Goal: Complete application form: Complete application form

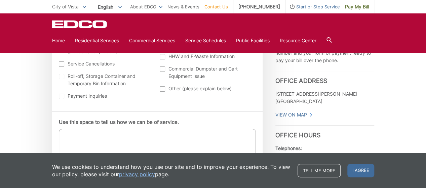
scroll to position [336, 0]
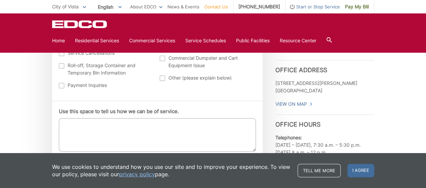
drag, startPoint x: 73, startPoint y: 126, endPoint x: 106, endPoint y: 128, distance: 32.7
click at [73, 126] on textarea "Use this space to tell us how we can be of service." at bounding box center [157, 135] width 197 height 34
type textarea "N"
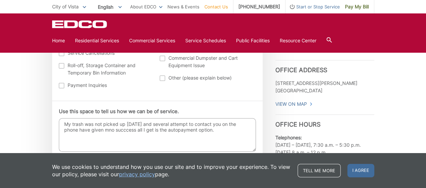
click at [94, 130] on textarea "My trash was not picked up today and several attempt to contact you on the phon…" at bounding box center [157, 135] width 197 height 34
click at [197, 130] on textarea "My trash was not picked up today and several attempt to contact you on the phon…" at bounding box center [157, 135] width 197 height 34
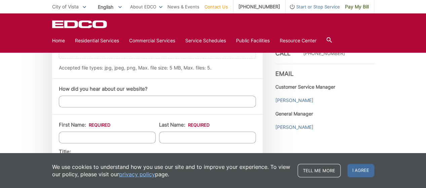
scroll to position [504, 0]
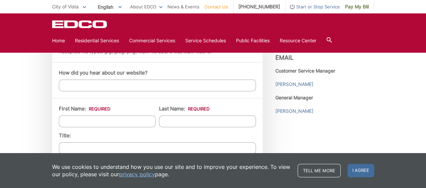
type textarea "My trash was not picked up [DATE] and several attempt to contact you on the pho…"
click at [72, 118] on input "First Name: *" at bounding box center [107, 122] width 97 height 12
type input "[PERSON_NAME]"
click at [165, 121] on input "Last Name: *" at bounding box center [207, 122] width 97 height 12
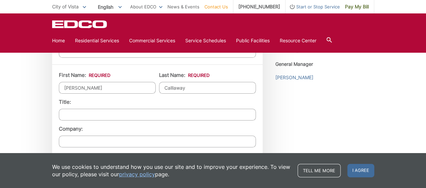
scroll to position [571, 0]
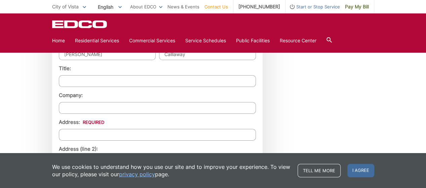
type input "Calllaway"
drag, startPoint x: 64, startPoint y: 128, endPoint x: 112, endPoint y: 128, distance: 48.4
click at [67, 129] on input "Address: *" at bounding box center [157, 135] width 197 height 12
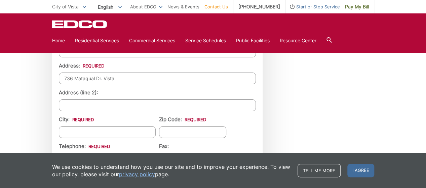
scroll to position [639, 0]
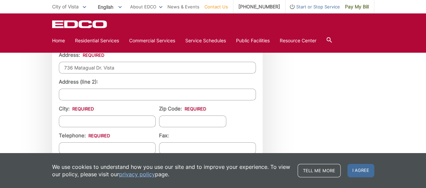
type input "736 Matagual Dr. Vista"
click at [66, 121] on input "City: *" at bounding box center [107, 122] width 97 height 12
type input "[DEMOGRAPHIC_DATA]"
click at [174, 118] on input "Zip Code: *" at bounding box center [192, 122] width 67 height 12
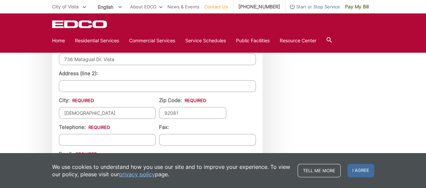
scroll to position [672, 0]
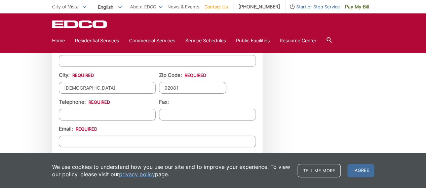
type input "92081"
click at [72, 136] on input "Email *" at bounding box center [157, 142] width 197 height 12
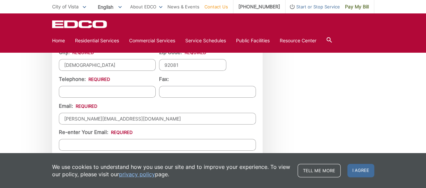
scroll to position [706, 0]
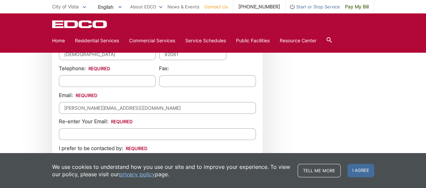
type input "[PERSON_NAME][EMAIL_ADDRESS][DOMAIN_NAME]"
click at [70, 132] on input "Re-enter Your Email:" at bounding box center [157, 134] width 197 height 12
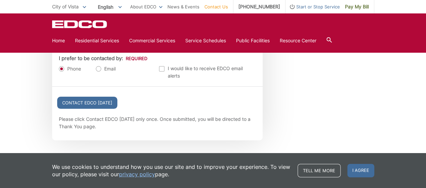
scroll to position [807, 0]
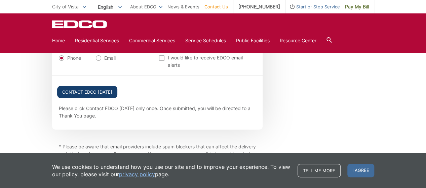
type input "[PERSON_NAME][EMAIL_ADDRESS][DOMAIN_NAME]"
click at [90, 89] on input "Contact EDCO [DATE]" at bounding box center [87, 92] width 60 height 12
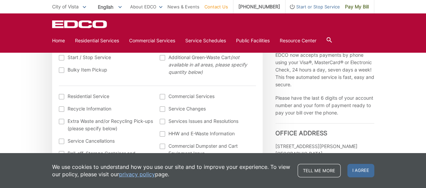
scroll to position [269, 0]
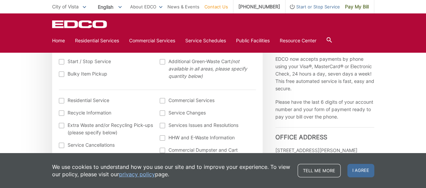
click at [62, 100] on div at bounding box center [61, 100] width 5 height 5
click at [0, 0] on input "I am interested in: (continued) *" at bounding box center [0, 0] width 0 height 0
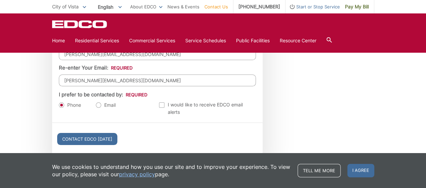
scroll to position [840, 0]
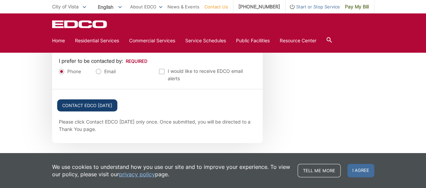
click at [87, 102] on input "Contact EDCO [DATE]" at bounding box center [87, 105] width 60 height 12
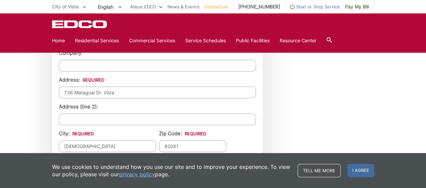
scroll to position [672, 0]
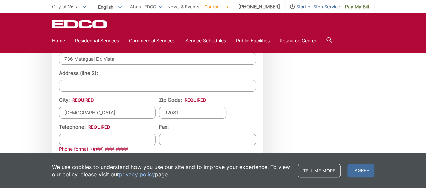
click at [81, 110] on input "Vuista" at bounding box center [107, 113] width 97 height 12
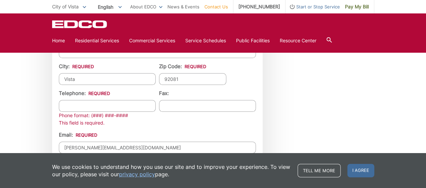
type input "Vista"
click at [68, 103] on input "(___) ___-____" at bounding box center [107, 106] width 97 height 12
type input "(760) 941-3424"
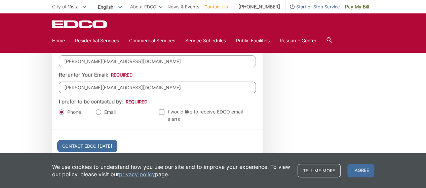
scroll to position [807, 0]
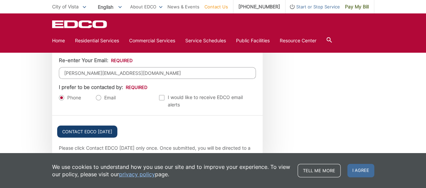
click at [81, 126] on input "Contact EDCO [DATE]" at bounding box center [87, 132] width 60 height 12
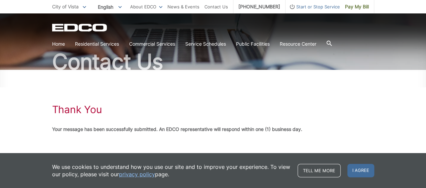
scroll to position [60, 0]
